Goal: Task Accomplishment & Management: Manage account settings

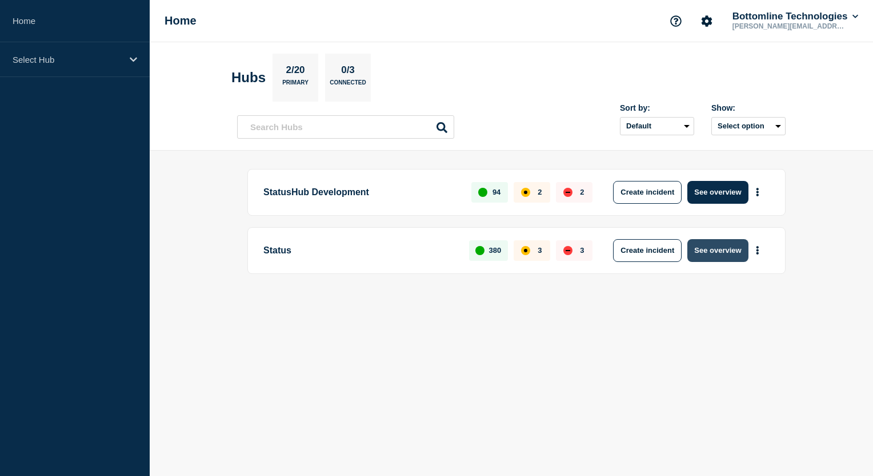
click at [731, 257] on button "See overview" at bounding box center [717, 250] width 61 height 23
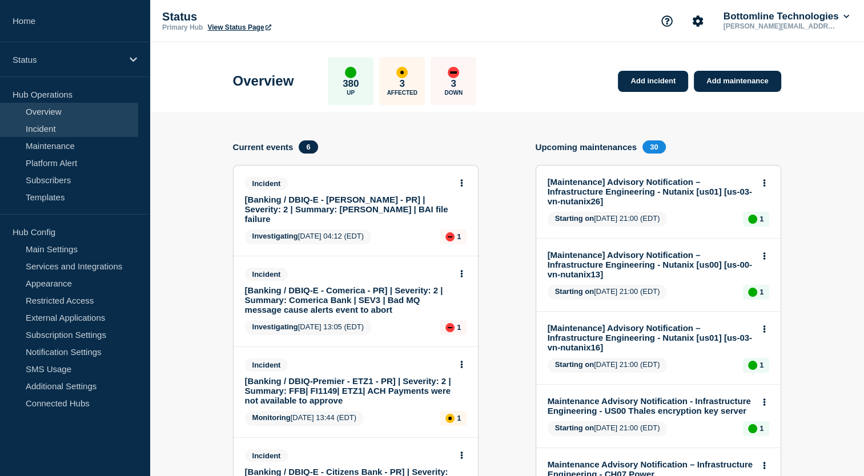
click at [53, 126] on link "Incident" at bounding box center [69, 128] width 138 height 17
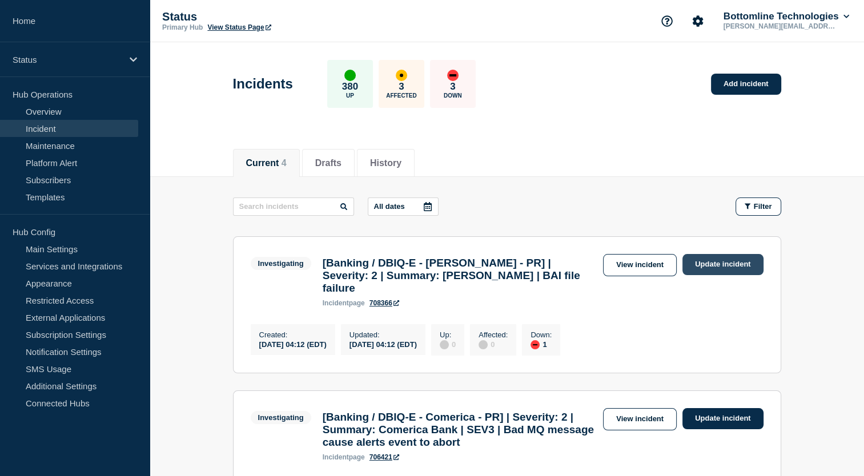
click at [728, 267] on link "Update incident" at bounding box center [722, 264] width 81 height 21
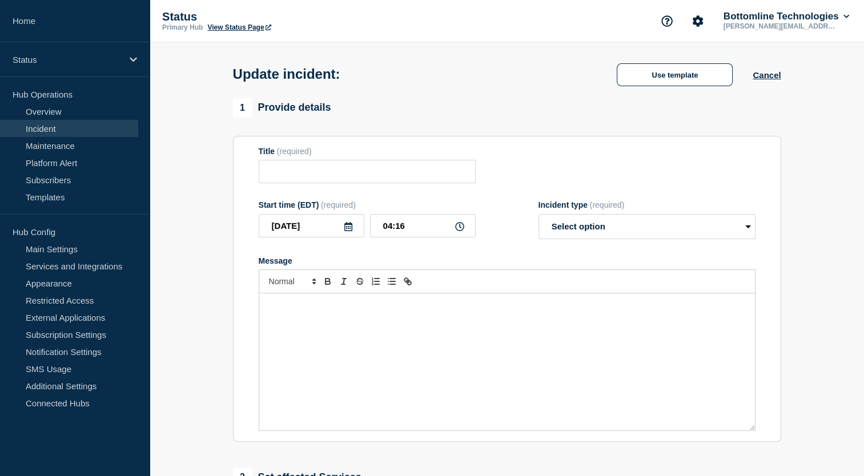
type input "[Banking / DBIQ-E - Fulton - PR] | Severity: 2 | Summary: FULTON | BAI file fai…"
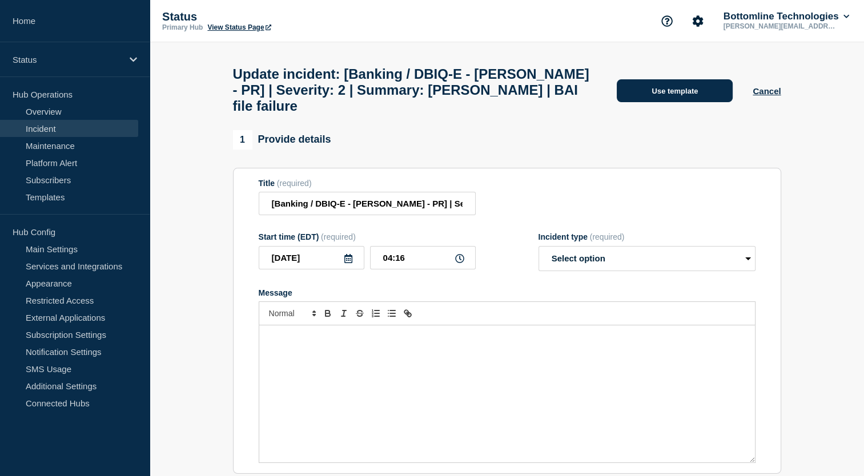
click at [688, 84] on button "Use template" at bounding box center [675, 90] width 116 height 23
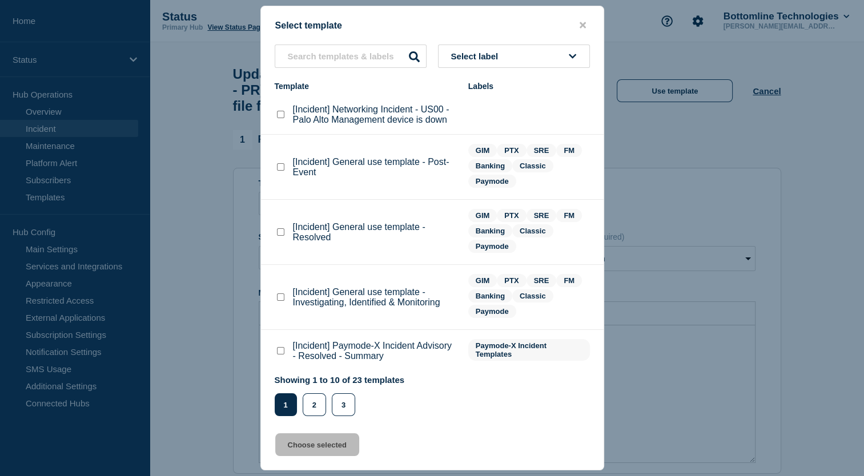
click at [528, 56] on button "Select label" at bounding box center [514, 56] width 152 height 23
type input "GIM"
click at [475, 125] on button "GIM" at bounding box center [514, 118] width 152 height 23
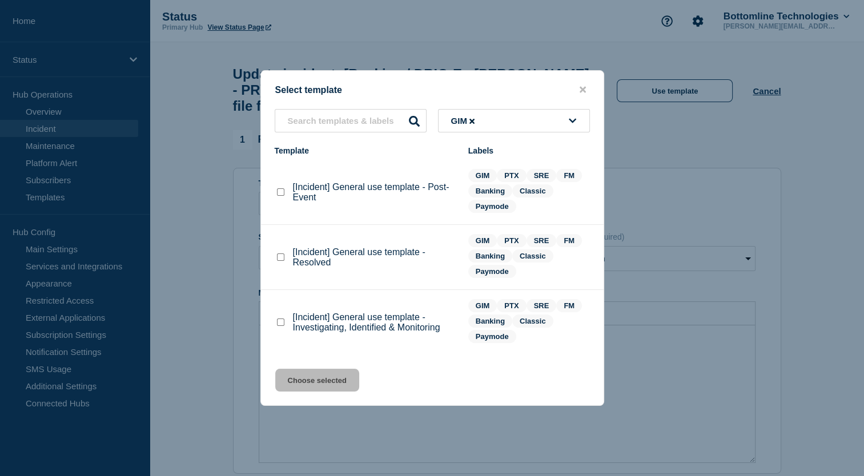
click at [281, 193] on checkbox"] "[Incident] General use template - Post-Event checkbox" at bounding box center [280, 191] width 7 height 7
checkbox checkbox"] "true"
click at [336, 382] on button "Choose selected" at bounding box center [317, 380] width 84 height 23
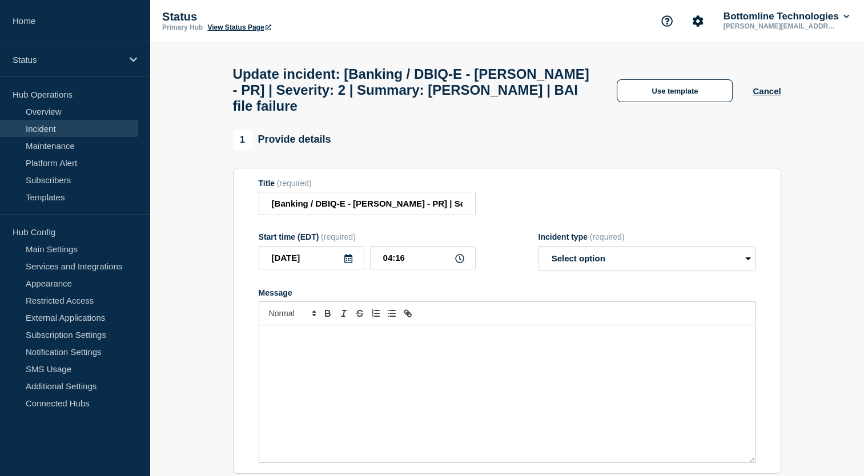
select select "resolved"
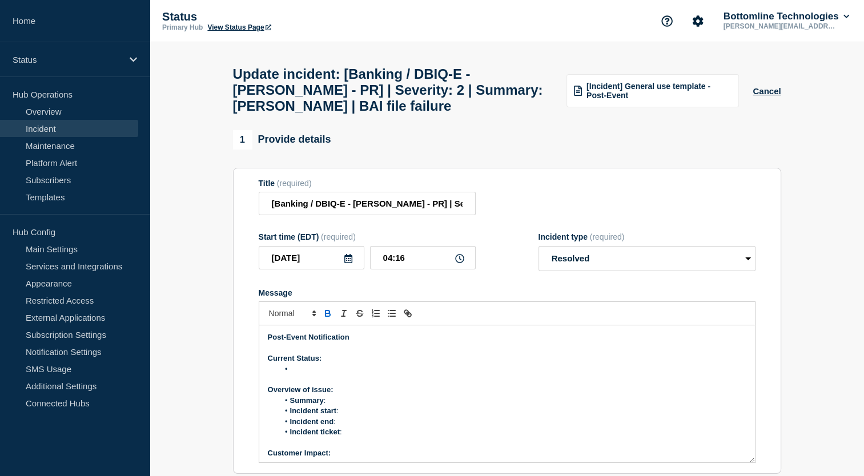
scroll to position [30, 0]
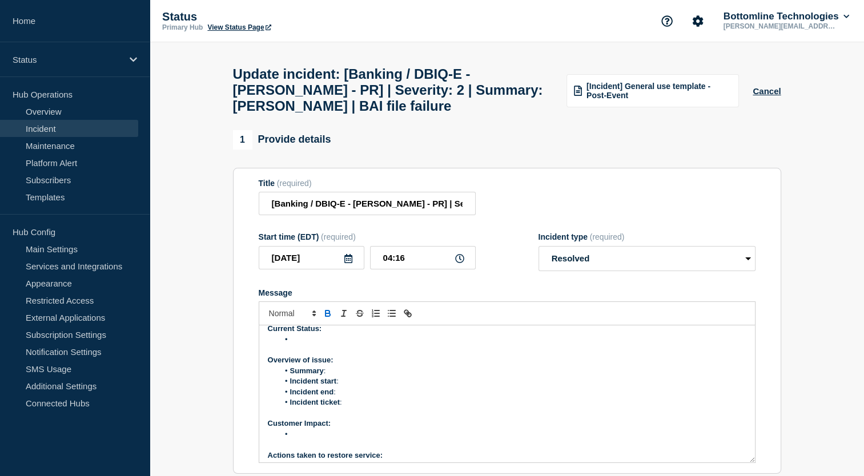
click at [327, 345] on li "Message" at bounding box center [513, 340] width 468 height 10
click at [350, 376] on li "Summary :" at bounding box center [513, 371] width 468 height 10
click at [371, 387] on li "Incident start :" at bounding box center [513, 381] width 468 height 10
click at [344, 397] on li "Incident end :" at bounding box center [513, 392] width 468 height 10
click at [352, 397] on li "Incident end :" at bounding box center [513, 392] width 468 height 10
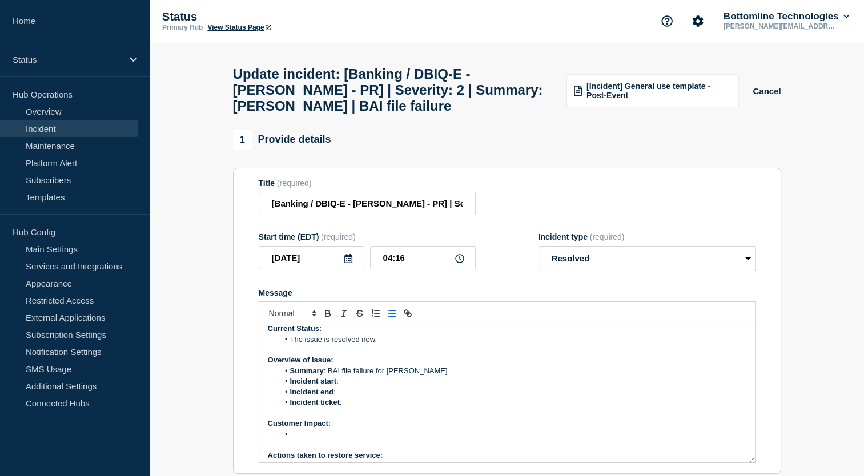
click at [343, 408] on li "Incident ticket :" at bounding box center [513, 402] width 468 height 10
click at [312, 440] on li "Message" at bounding box center [513, 434] width 468 height 10
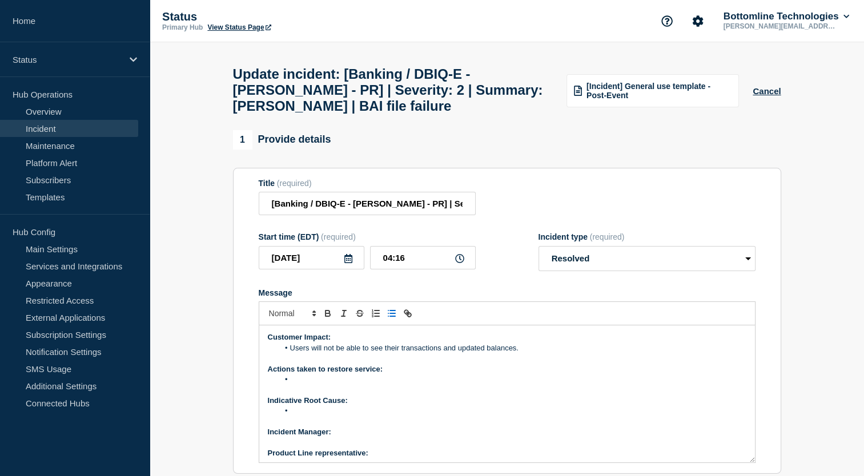
scroll to position [119, 0]
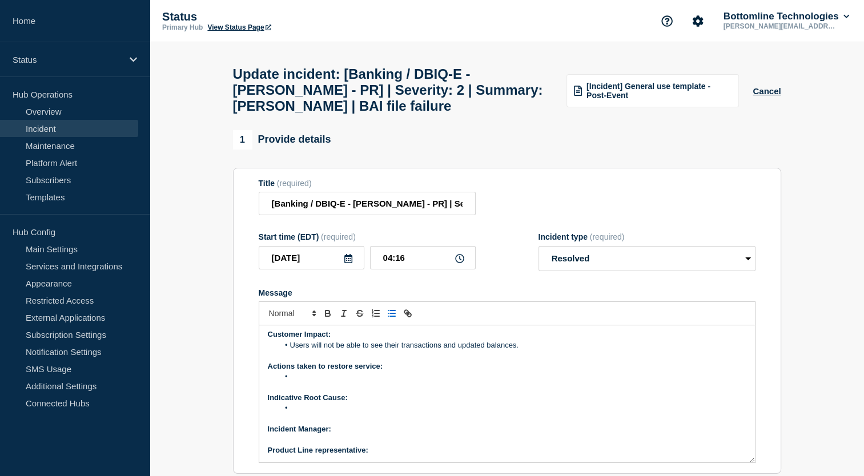
click at [322, 382] on li "﻿" at bounding box center [513, 377] width 468 height 10
click at [321, 382] on li "﻿" at bounding box center [513, 377] width 468 height 10
click at [298, 382] on li "﻿" at bounding box center [513, 377] width 468 height 10
click at [306, 382] on li "﻿" at bounding box center [513, 377] width 468 height 10
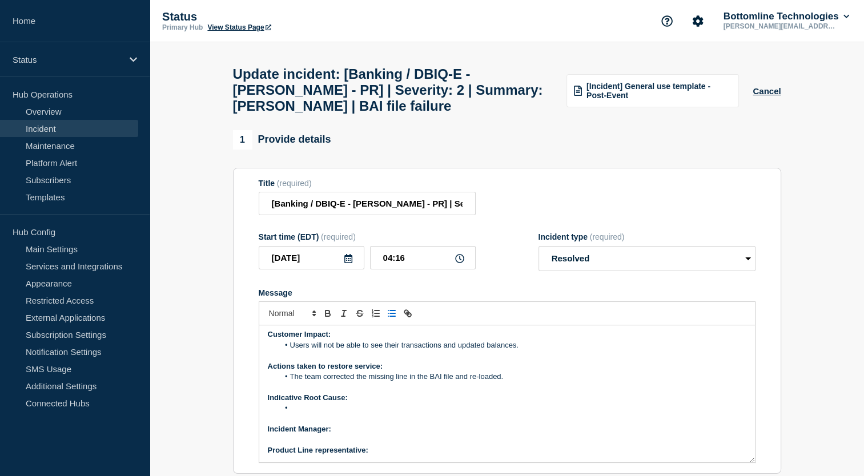
click at [308, 413] on li "Message" at bounding box center [513, 408] width 468 height 10
click at [347, 435] on p "﻿Incident Manager:" at bounding box center [507, 429] width 479 height 10
drag, startPoint x: 333, startPoint y: 441, endPoint x: 419, endPoint y: 444, distance: 86.3
click at [419, 435] on p "﻿Incident Manager: Sourabh Banerjee" at bounding box center [507, 429] width 479 height 10
click at [391, 456] on p "Product Line representative:" at bounding box center [507, 450] width 479 height 10
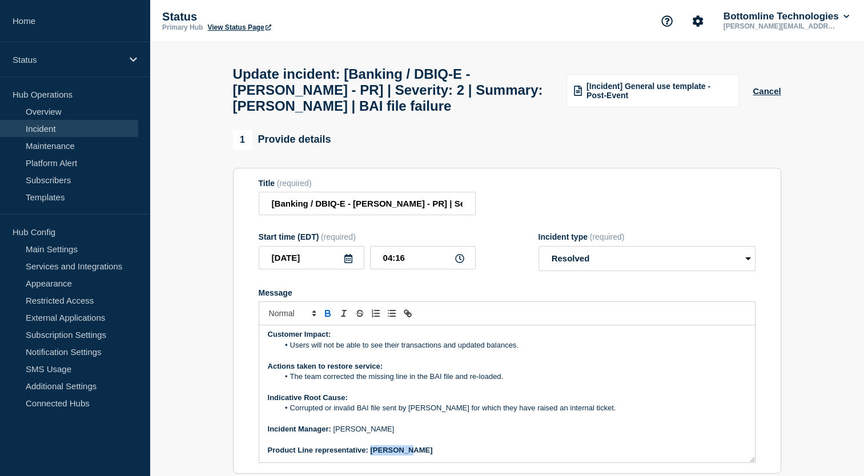
drag, startPoint x: 372, startPoint y: 463, endPoint x: 423, endPoint y: 459, distance: 50.9
click at [423, 456] on p "Product Line representative: Sathish T" at bounding box center [507, 450] width 479 height 10
click at [411, 435] on p "﻿Incident Manager: Sourabh Banerjee" at bounding box center [507, 429] width 479 height 10
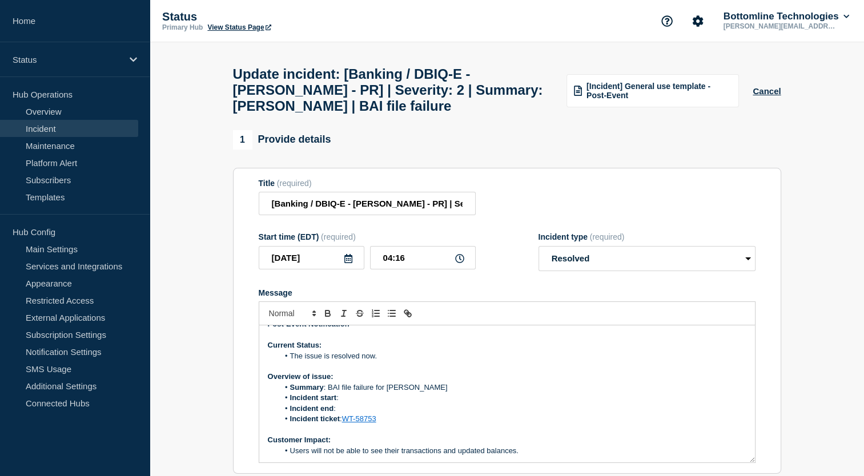
scroll to position [0, 0]
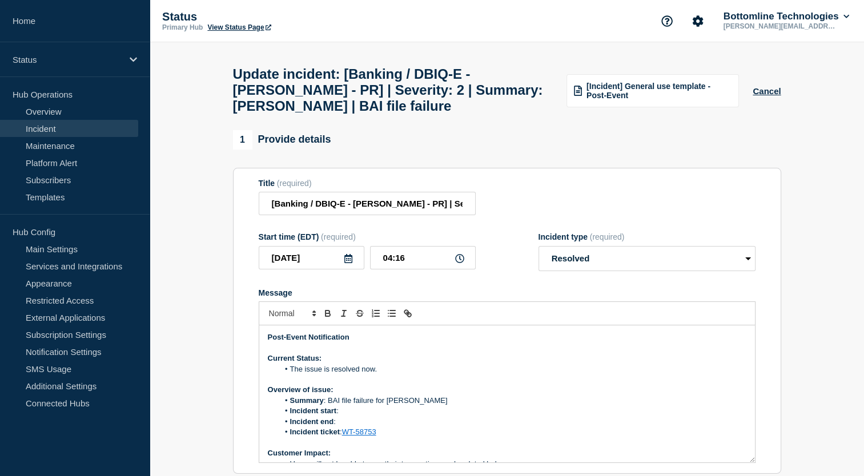
click at [352, 416] on li "Incident start :" at bounding box center [513, 411] width 468 height 10
click at [409, 416] on li "Incident start : 05-SEP-25 01.23.41 EST - Failed time" at bounding box center [513, 411] width 468 height 10
drag, startPoint x: 415, startPoint y: 421, endPoint x: 486, endPoint y: 421, distance: 71.4
click at [486, 416] on li "Incident start : 05-SEP-25 01.23 EST - Failed time" at bounding box center [513, 411] width 468 height 10
click at [377, 416] on li "Incident start : 05-SEP-25 01.23 EST" at bounding box center [513, 411] width 468 height 10
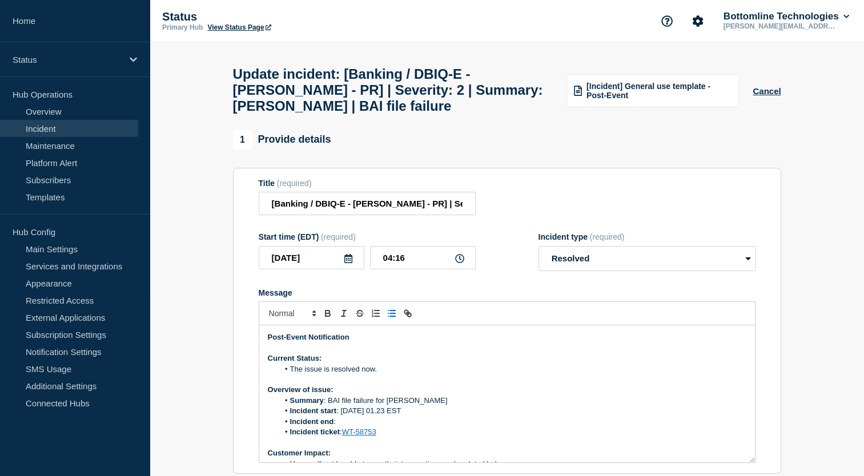
click at [379, 416] on li "Incident start : 05-SEP 01.23 EST" at bounding box center [513, 411] width 468 height 10
click at [346, 427] on li "Incident end :" at bounding box center [513, 422] width 468 height 10
drag, startPoint x: 362, startPoint y: 433, endPoint x: 337, endPoint y: 431, distance: 25.2
click at [337, 427] on li "Incident end : 05-SEP05-SEP-25 03.32.06 EST" at bounding box center [513, 422] width 468 height 10
click at [374, 427] on li "Incident end : 05-SEP-25 03.32.06 EST" at bounding box center [513, 422] width 468 height 10
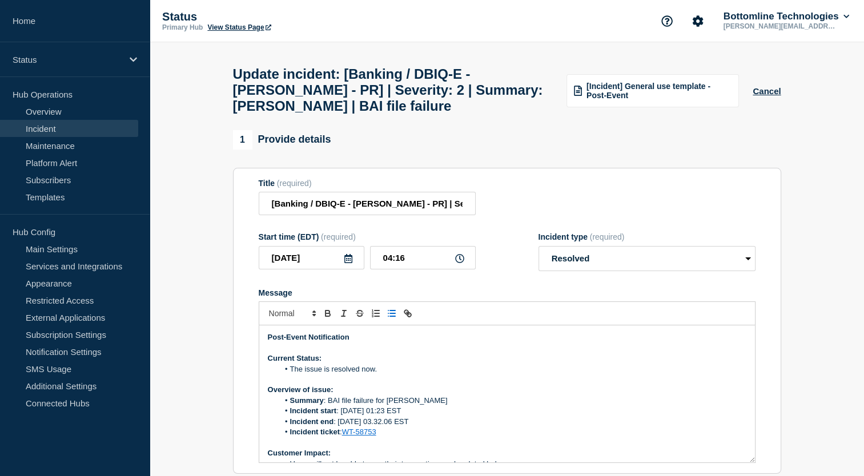
click at [397, 427] on li "Incident end : 05-SEP 03.32.06 EST" at bounding box center [513, 422] width 468 height 10
click at [375, 427] on li "Incident end : 05-SEP 03.32 EST" at bounding box center [513, 422] width 468 height 10
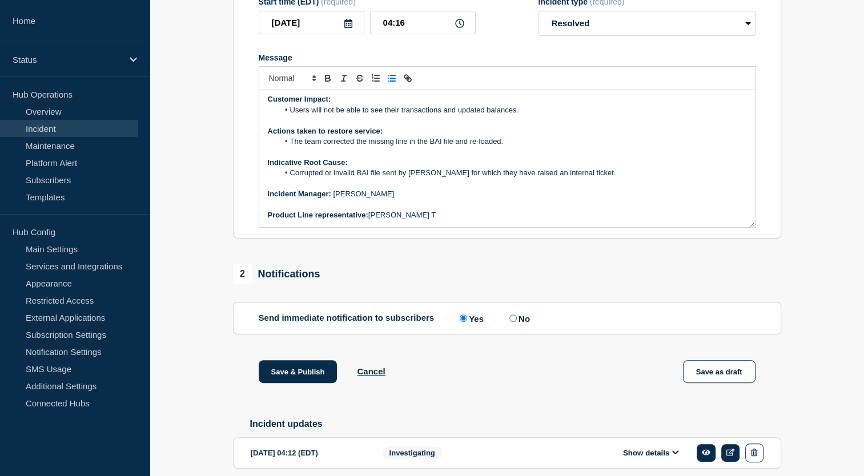
scroll to position [293, 0]
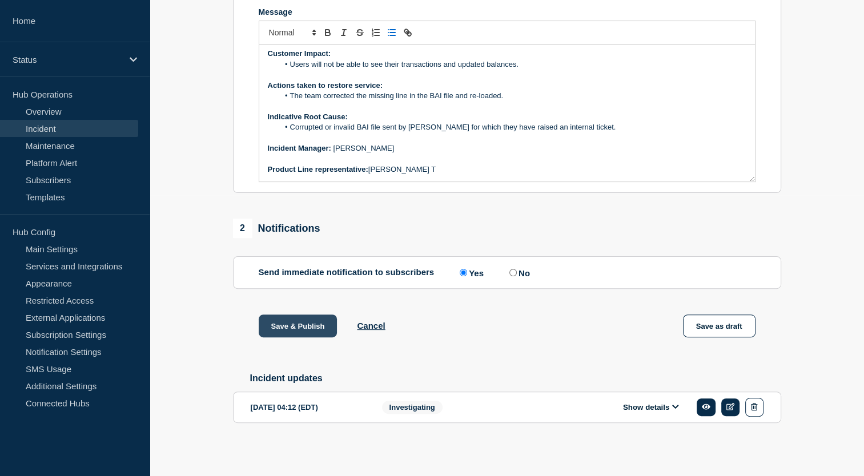
click at [300, 328] on button "Save & Publish" at bounding box center [298, 326] width 79 height 23
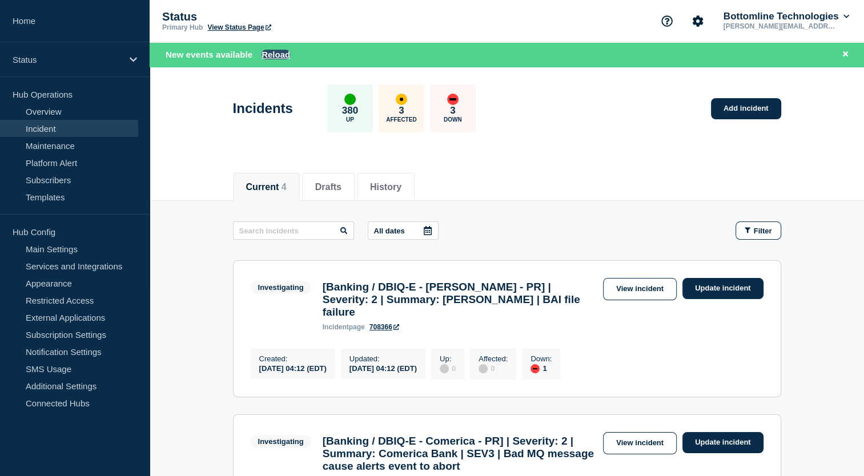
click at [280, 53] on button "Reload" at bounding box center [276, 55] width 29 height 10
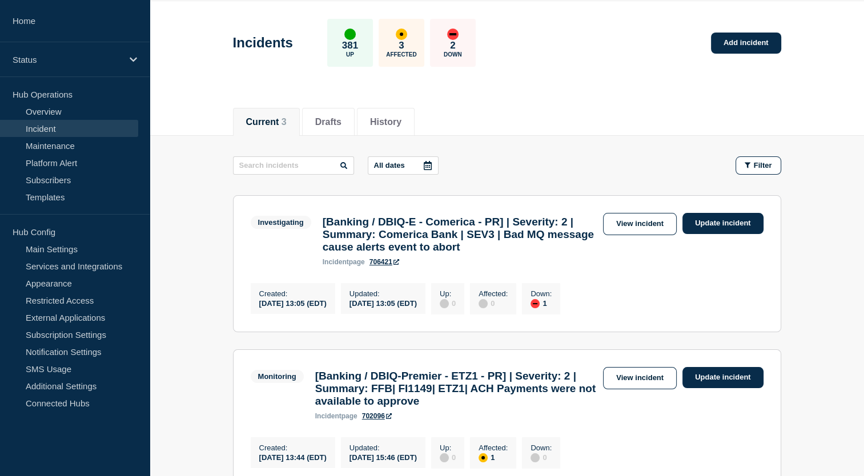
scroll to position [50, 0]
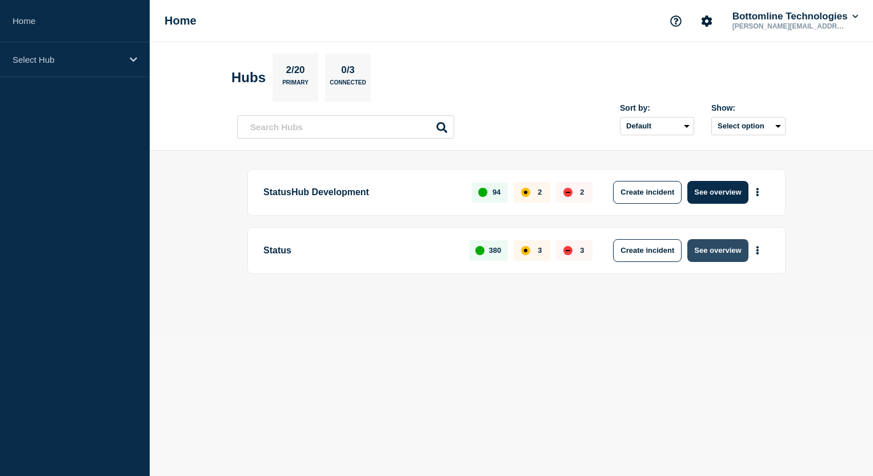
click at [731, 247] on button "See overview" at bounding box center [717, 250] width 61 height 23
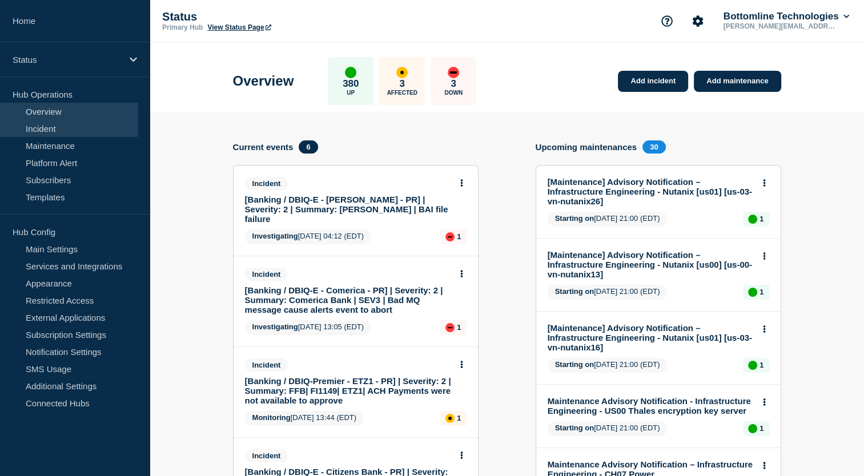
click at [70, 130] on link "Incident" at bounding box center [69, 128] width 138 height 17
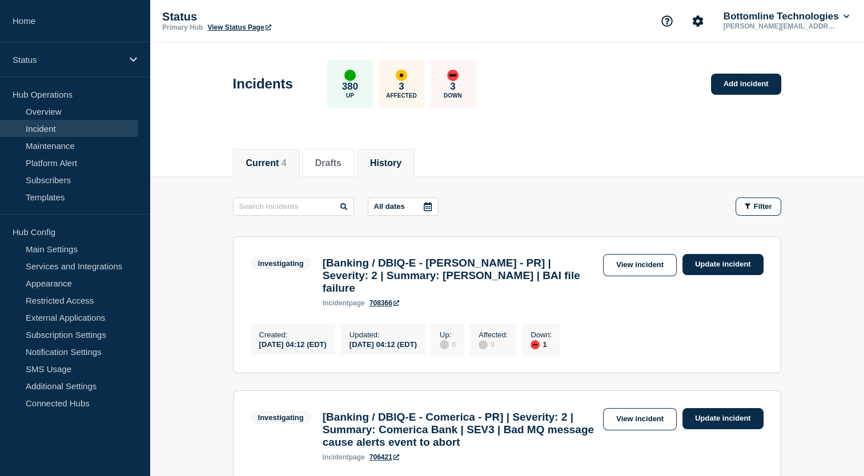
click at [401, 164] on button "History" at bounding box center [385, 163] width 31 height 10
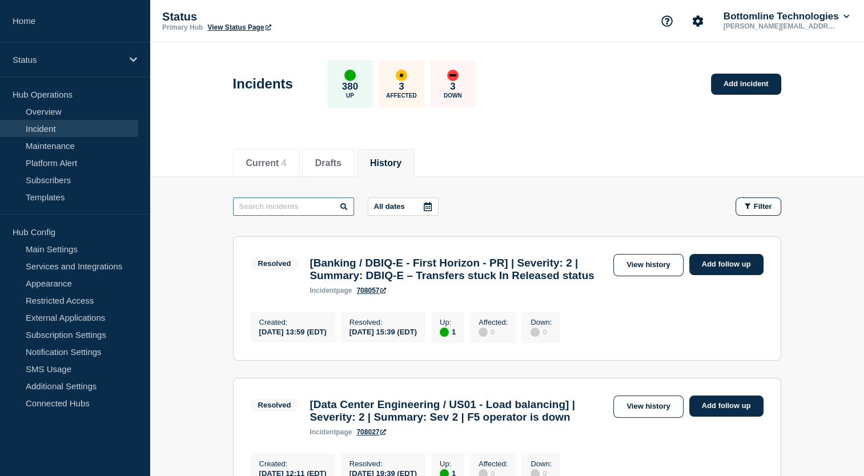
click at [289, 202] on input "text" at bounding box center [293, 207] width 121 height 18
paste input "WT-58045"
type input "WT-58045"
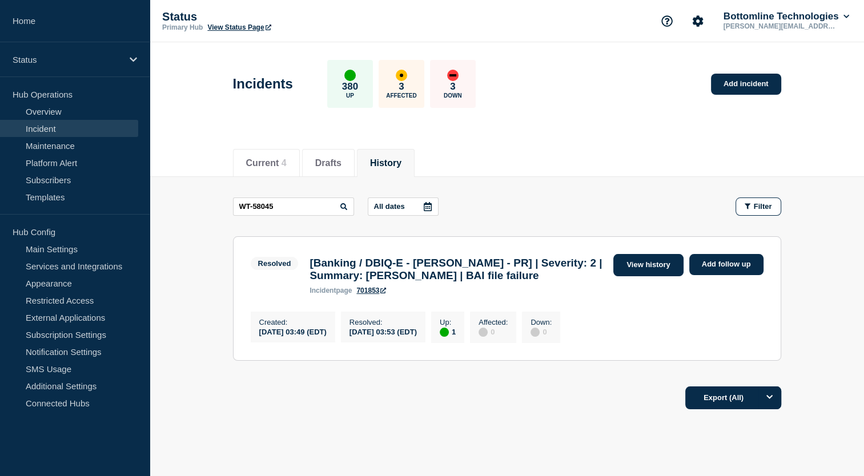
click at [661, 268] on link "View history" at bounding box center [648, 265] width 70 height 22
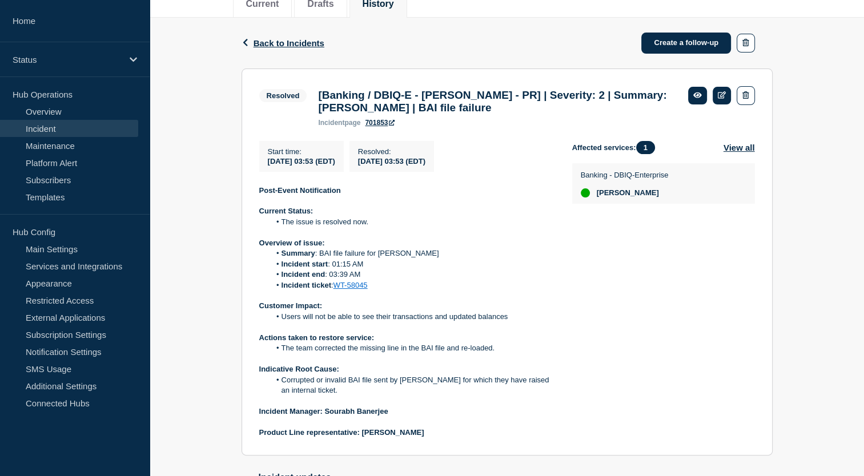
scroll to position [164, 0]
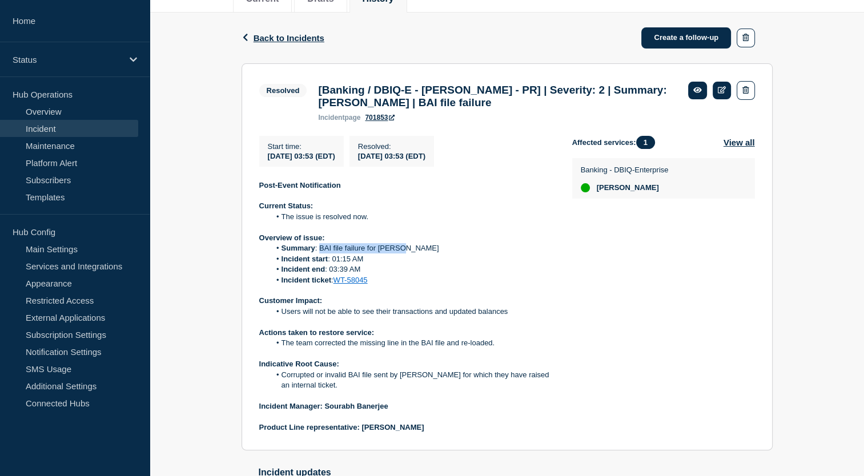
drag, startPoint x: 319, startPoint y: 256, endPoint x: 405, endPoint y: 250, distance: 85.9
click at [405, 250] on li "Summary : BAI file failure for Fulton" at bounding box center [412, 248] width 284 height 10
copy li "BAI file failure for Fulton"
drag, startPoint x: 279, startPoint y: 319, endPoint x: 531, endPoint y: 328, distance: 252.6
click at [531, 328] on div "Post-Event Notification Current Status: The issue is resolved now. Overview of …" at bounding box center [406, 306] width 295 height 253
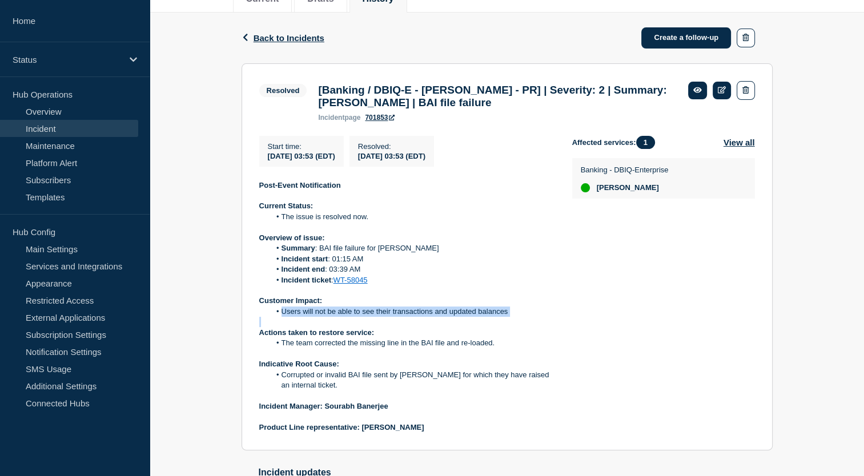
copy li "Users will not be able to see their transactions and updated balances"
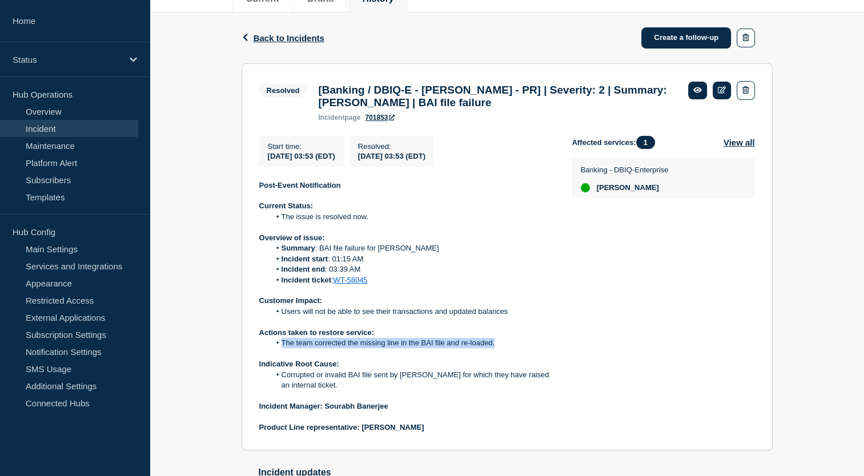
drag, startPoint x: 280, startPoint y: 348, endPoint x: 507, endPoint y: 347, distance: 226.7
click at [507, 347] on li "﻿ The team corrected the missing line in the BAI file and re-loaded." at bounding box center [412, 343] width 284 height 10
copy li "﻿ The team corrected the missing line in the BAI file and re-loaded."
click at [371, 389] on li "Corrupted or invalid BAI file sent by Fulton for which they have raised an inte…" at bounding box center [412, 380] width 284 height 21
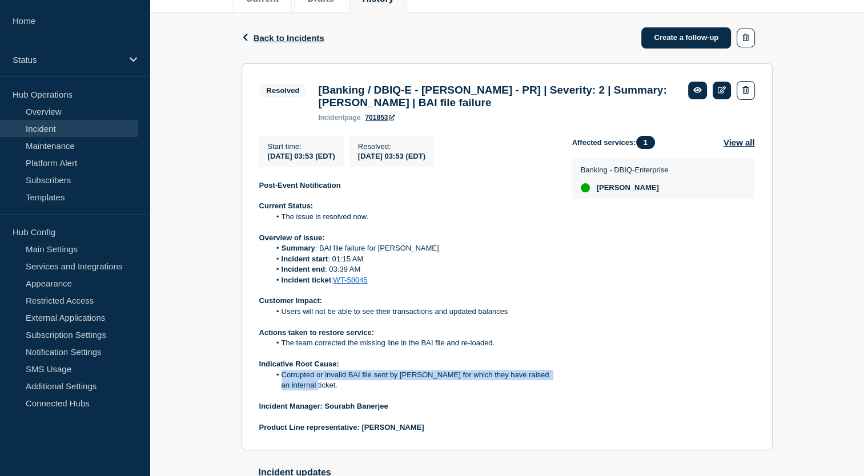
drag, startPoint x: 282, startPoint y: 384, endPoint x: 310, endPoint y: 394, distance: 30.3
click at [310, 391] on li "Corrupted or invalid BAI file sent by Fulton for which they have raised an inte…" at bounding box center [412, 380] width 284 height 21
copy li "Corrupted or invalid BAI file sent by Fulton for which they have raised an inte…"
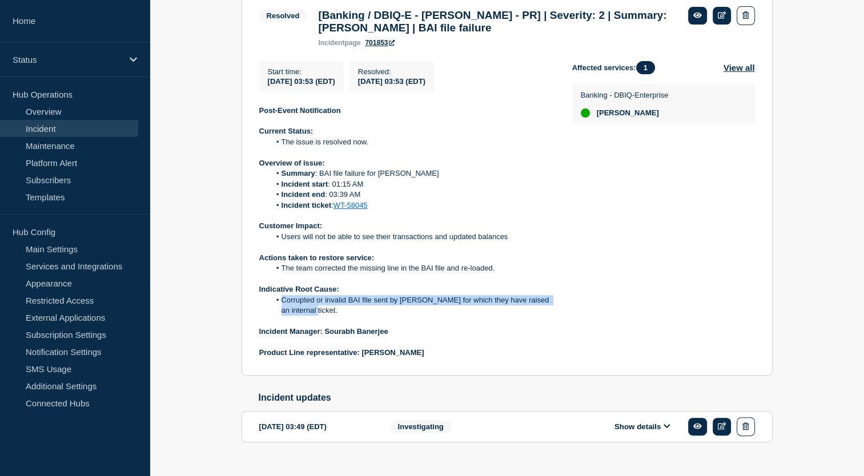
scroll to position [267, 0]
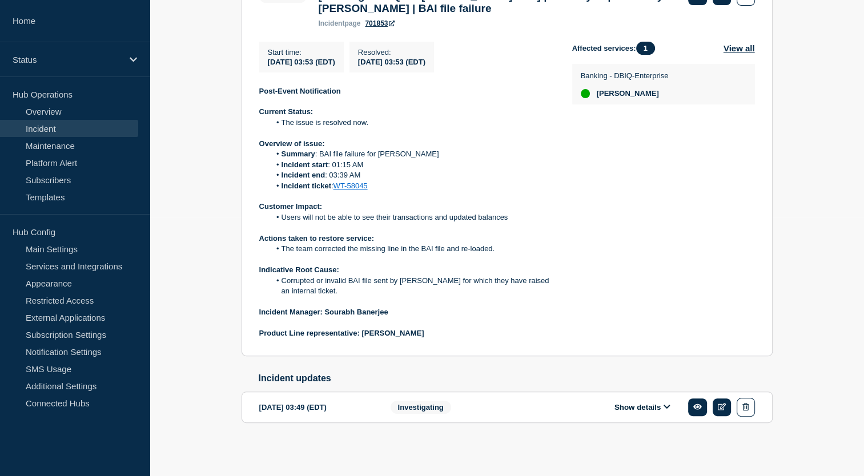
click at [643, 302] on div "Affected services: 1 View all Banking - DBIQ-Enterprise Fulton" at bounding box center [663, 191] width 183 height 298
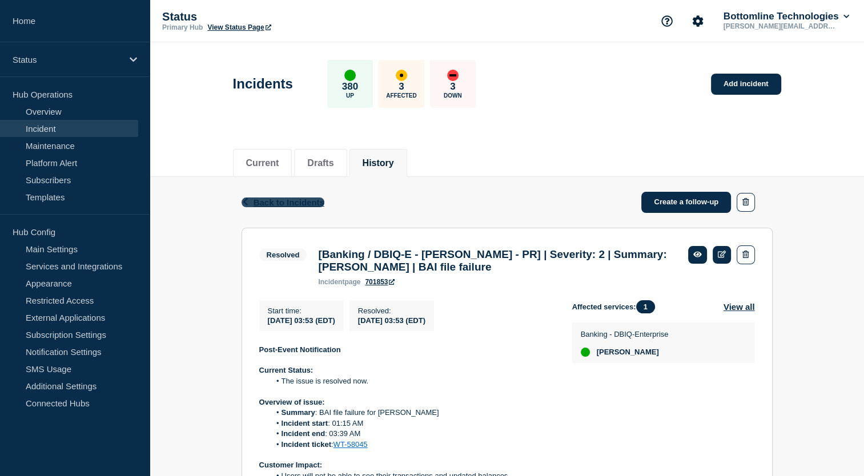
click at [283, 198] on span "Back to Incidents" at bounding box center [289, 203] width 71 height 10
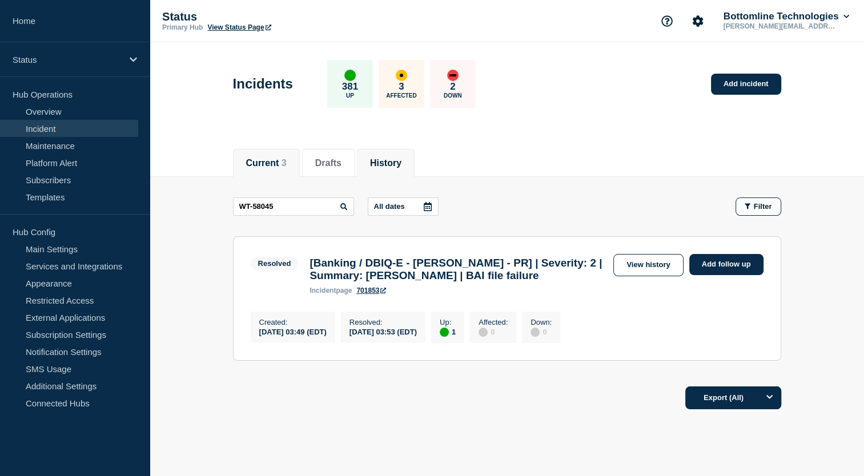
click at [287, 159] on span "3" at bounding box center [284, 163] width 5 height 10
